Goal: Find specific page/section: Find specific page/section

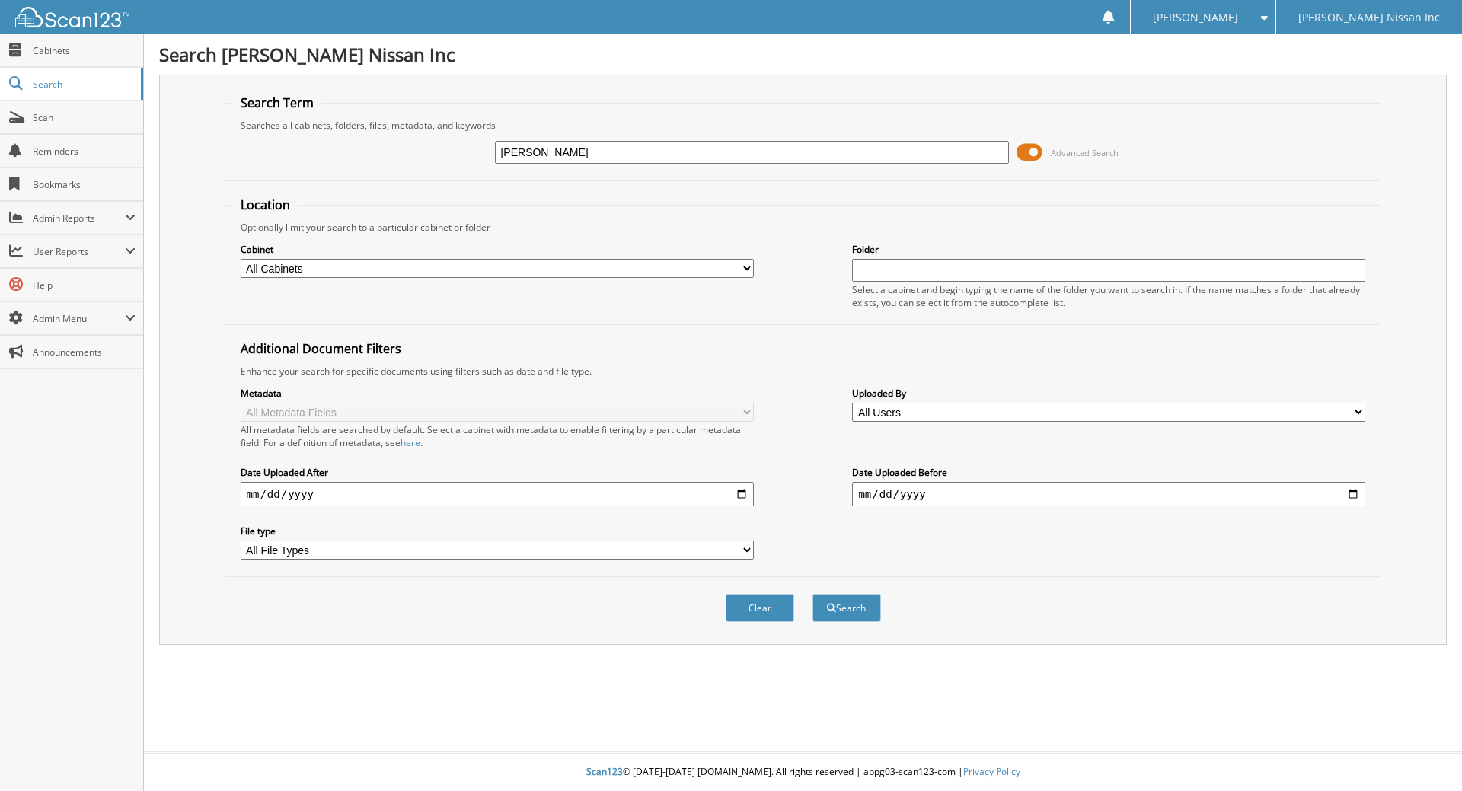
type input "[PERSON_NAME]"
click at [813, 594] on button "Search" at bounding box center [847, 608] width 69 height 28
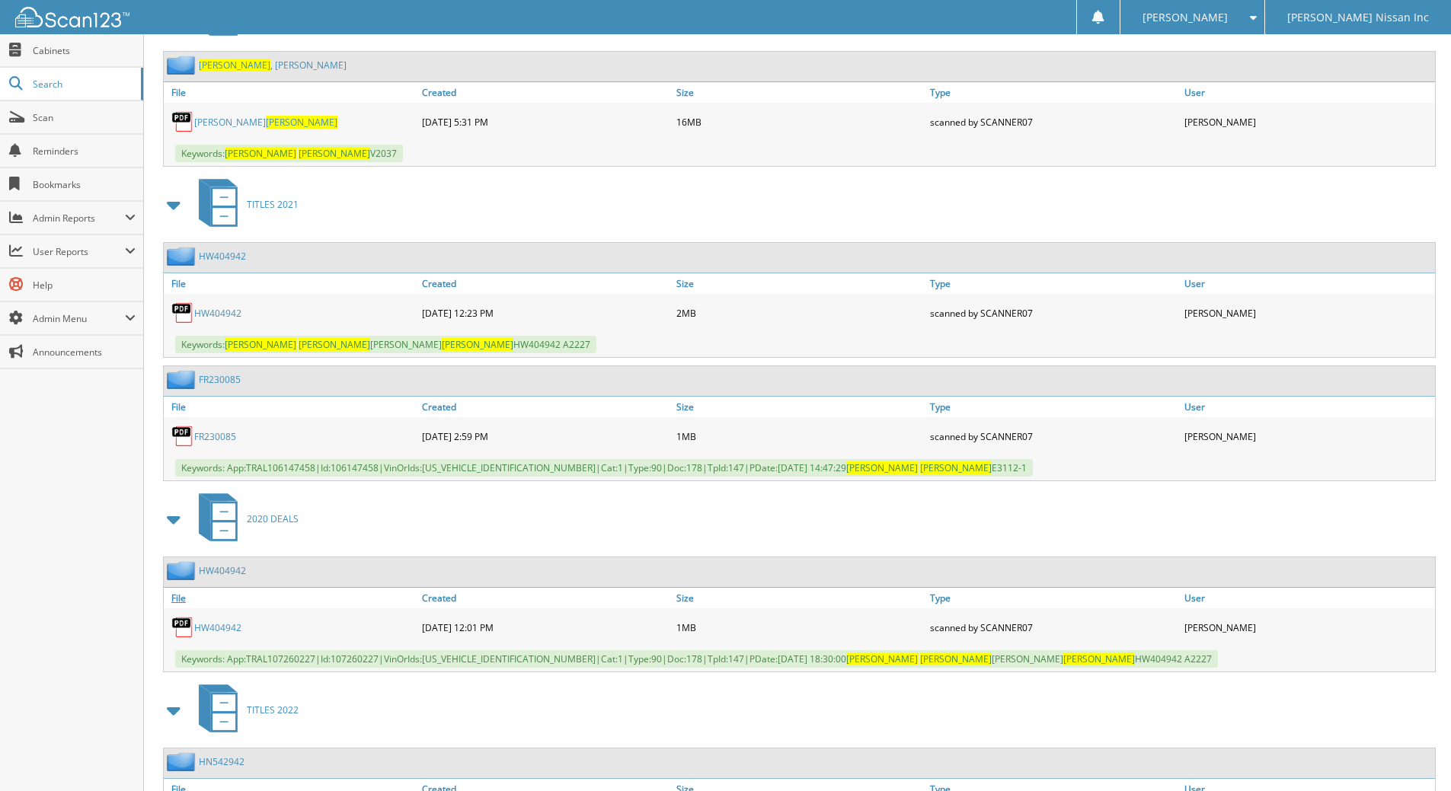
scroll to position [762, 0]
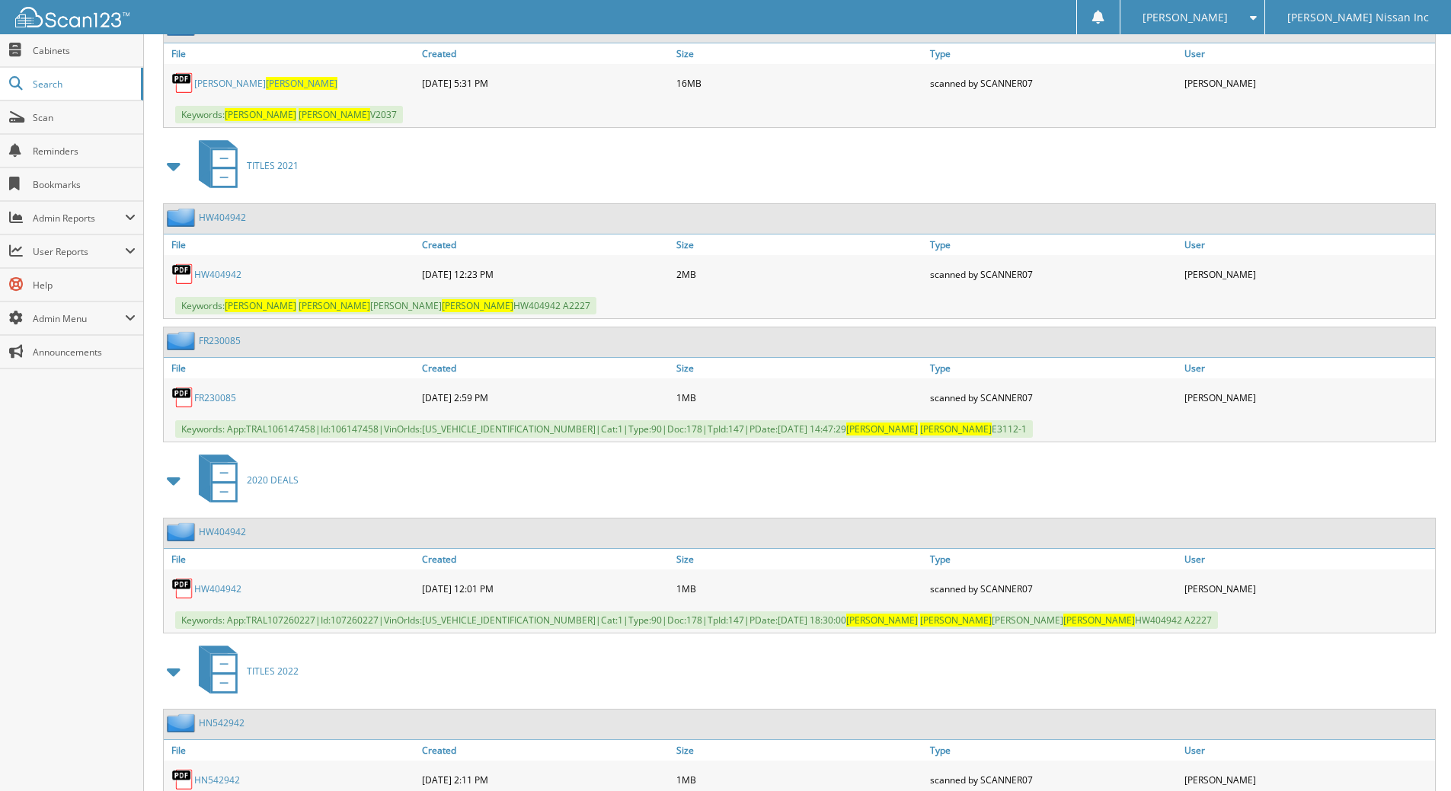
click at [227, 593] on link "HW404942" at bounding box center [217, 589] width 47 height 13
click at [219, 588] on link "HW404942" at bounding box center [217, 589] width 47 height 13
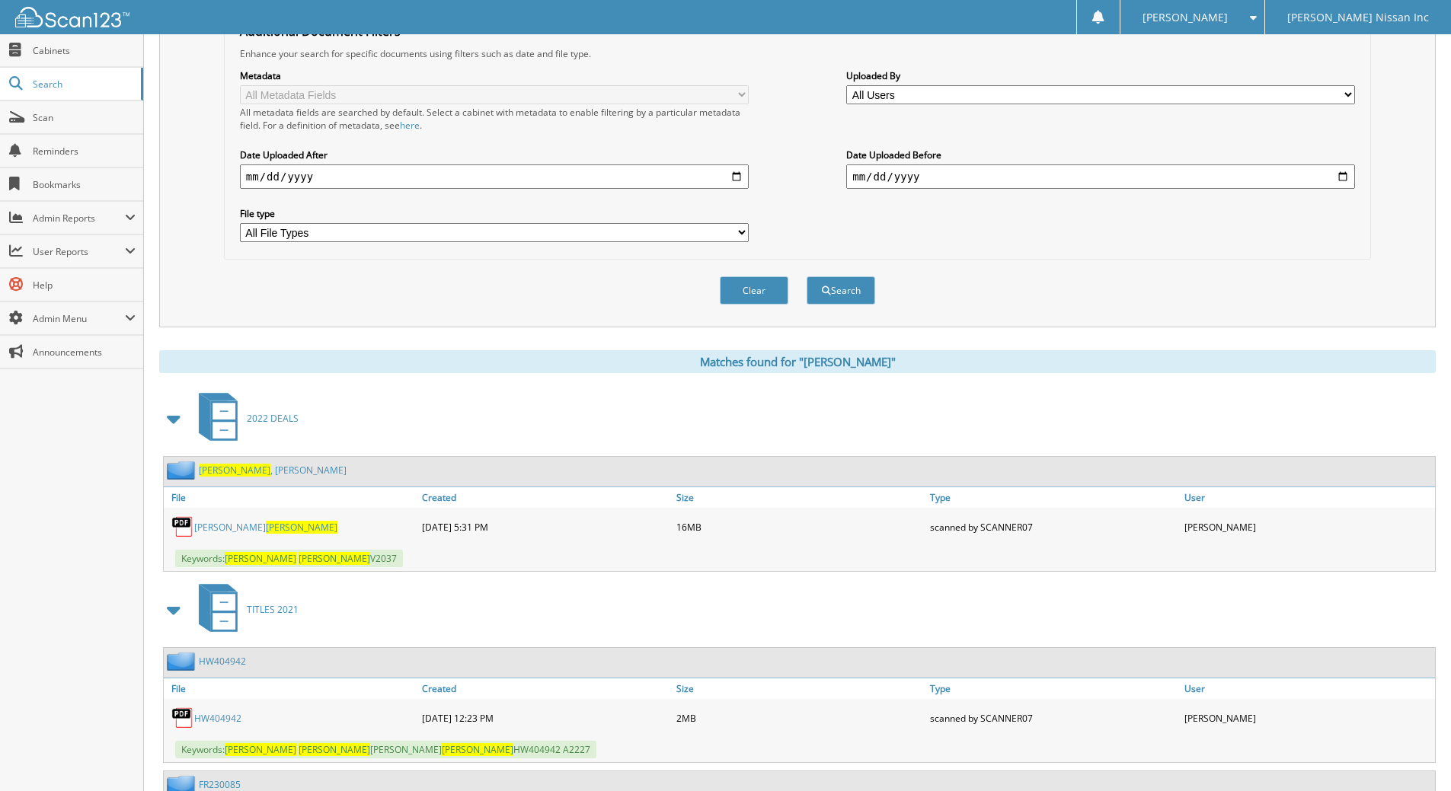
scroll to position [305, 0]
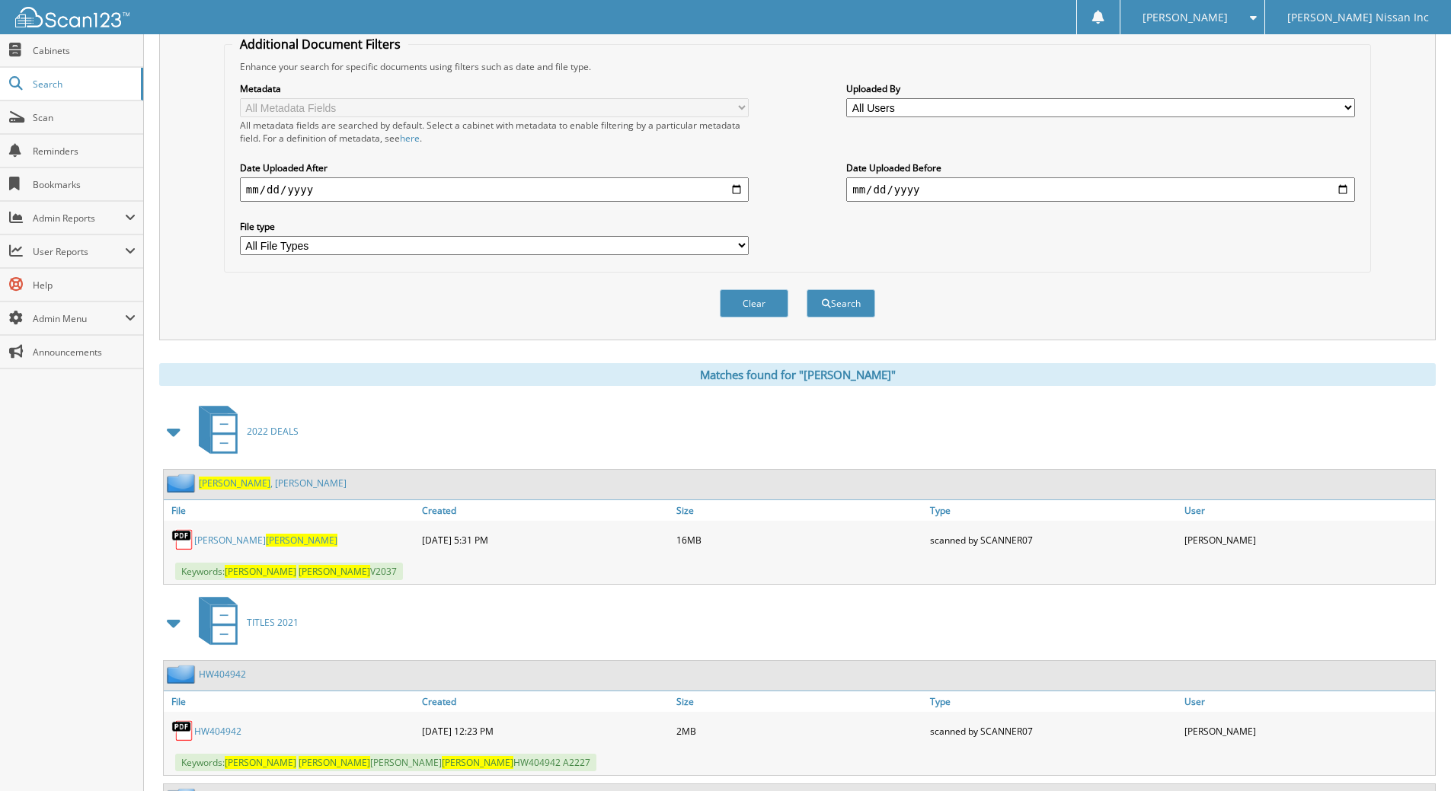
drag, startPoint x: 216, startPoint y: 546, endPoint x: 255, endPoint y: 524, distance: 44.7
click at [255, 524] on div "[PERSON_NAME] [DATE] 5:31 PM 16MB" at bounding box center [799, 540] width 1271 height 38
click at [210, 544] on link "[PERSON_NAME]" at bounding box center [265, 540] width 143 height 13
